Goal: Check status: Check status

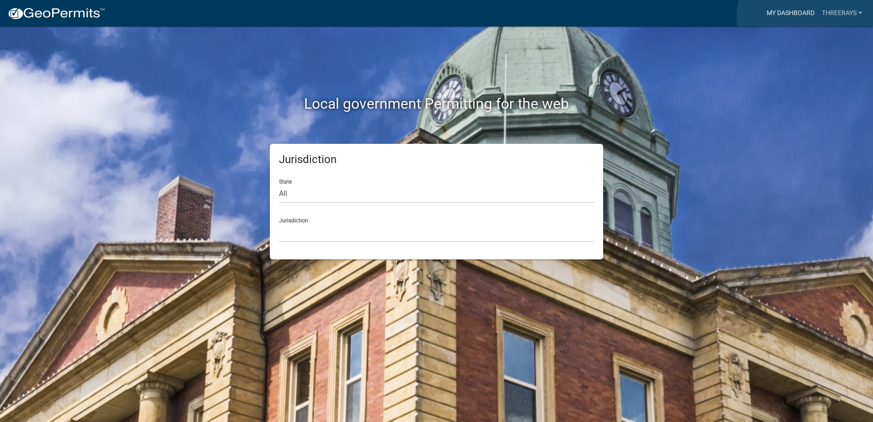
click at [806, 17] on link "My Dashboard" at bounding box center [790, 13] width 55 height 17
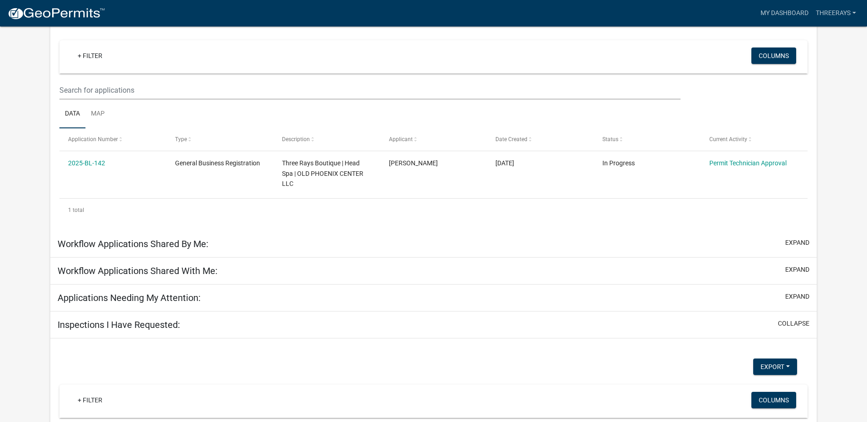
scroll to position [75, 0]
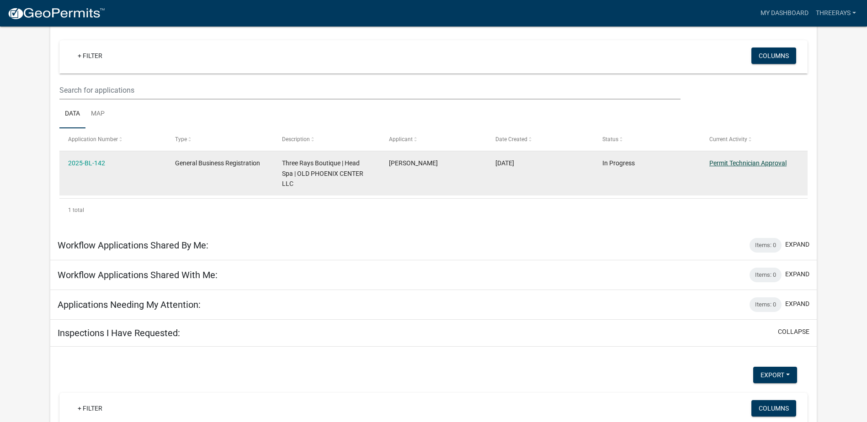
click at [769, 161] on link "Permit Technician Approval" at bounding box center [747, 162] width 77 height 7
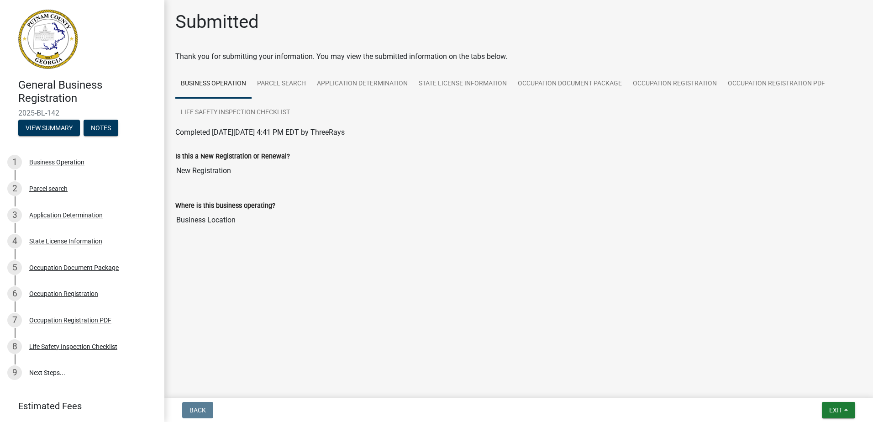
click at [577, 251] on div "Submitted Thank you for submitting your information. You may view the submitted…" at bounding box center [519, 133] width 701 height 245
click at [817, 88] on link "Occupation Registration PDF" at bounding box center [777, 83] width 108 height 29
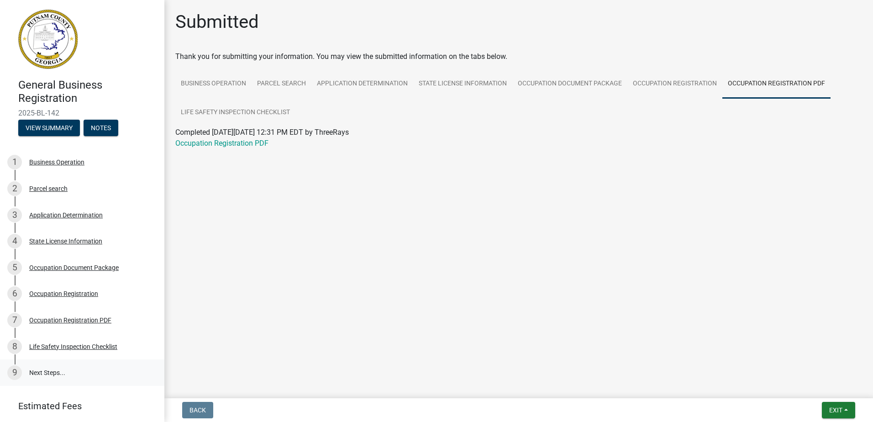
click at [34, 372] on link "9 Next Steps..." at bounding box center [82, 373] width 164 height 26
click at [47, 90] on h4 "General Business Registration" at bounding box center [87, 92] width 139 height 26
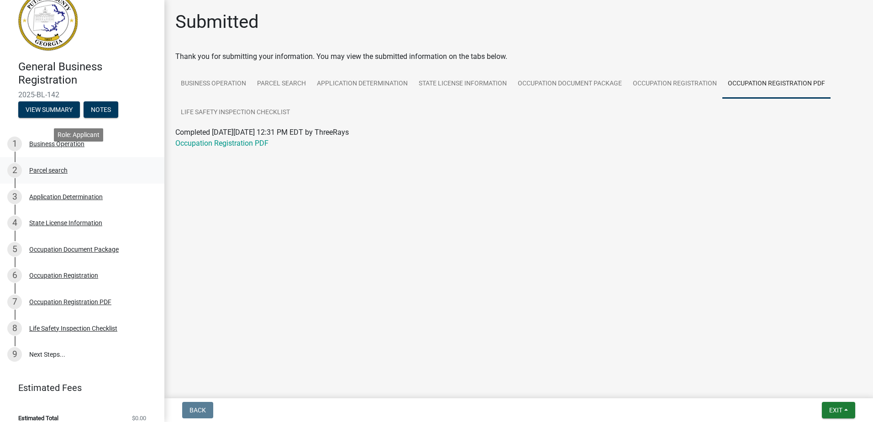
scroll to position [28, 0]
